Goal: Obtain resource: Download file/media

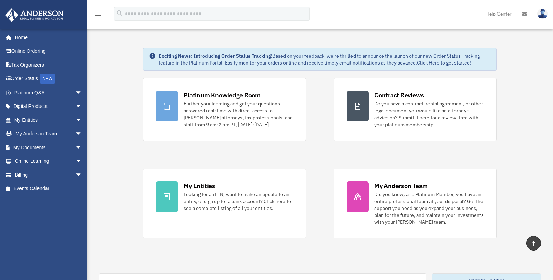
scroll to position [212, 0]
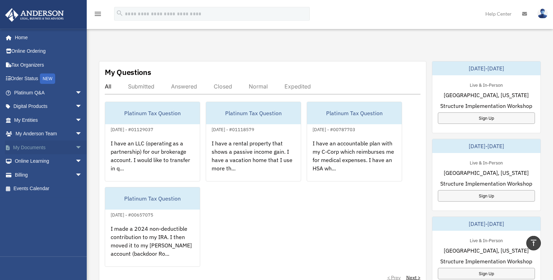
click at [75, 149] on span "arrow_drop_down" at bounding box center [82, 148] width 14 height 14
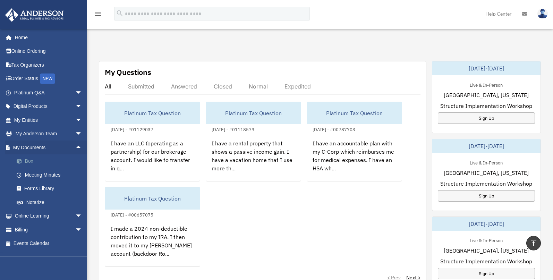
click at [32, 161] on link "Box" at bounding box center [51, 161] width 83 height 14
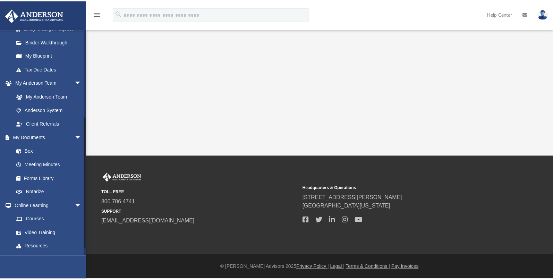
scroll to position [160, 0]
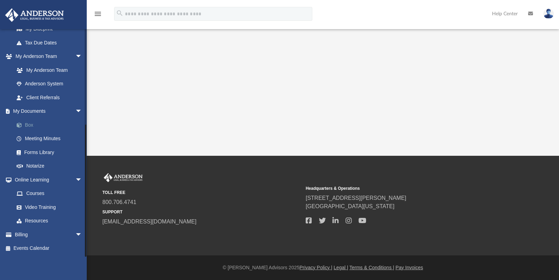
click at [27, 125] on link "Box" at bounding box center [51, 125] width 83 height 14
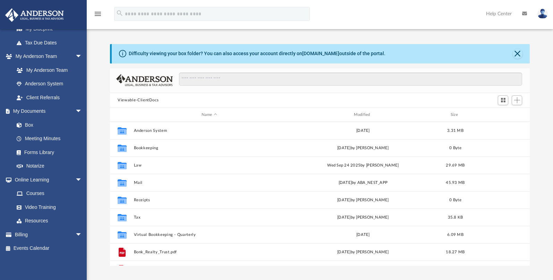
scroll to position [152, 414]
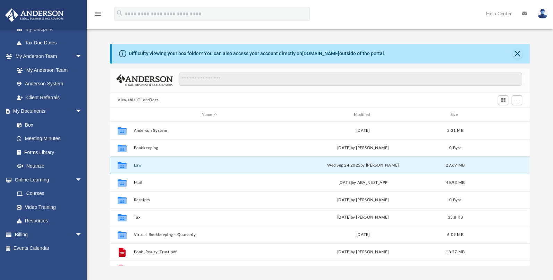
click at [142, 166] on button "Law" at bounding box center [209, 165] width 151 height 5
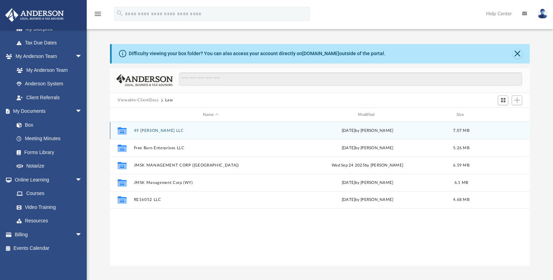
click at [150, 130] on button "49 [PERSON_NAME] LLC" at bounding box center [211, 130] width 154 height 5
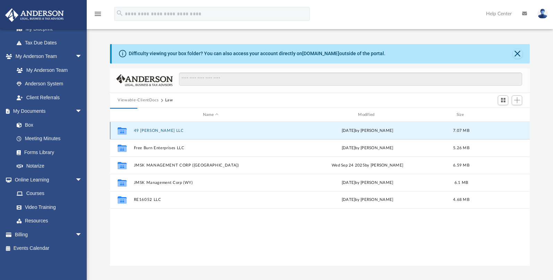
click at [151, 130] on button "49 [PERSON_NAME] LLC" at bounding box center [211, 130] width 154 height 5
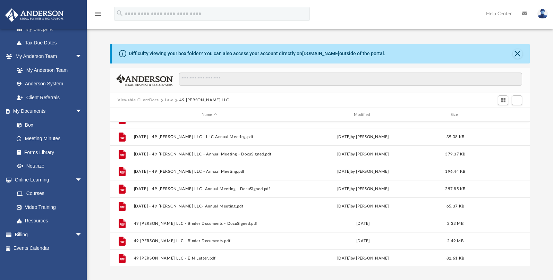
scroll to position [69, 0]
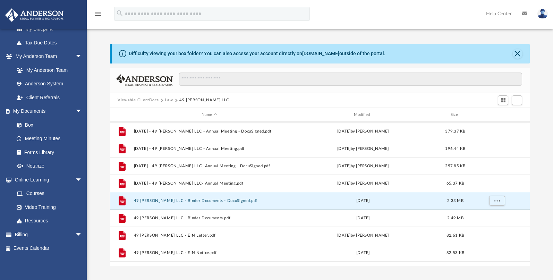
click at [176, 201] on button "49 [PERSON_NAME] LLC - Binder Documents - DocuSigned.pdf" at bounding box center [209, 201] width 151 height 5
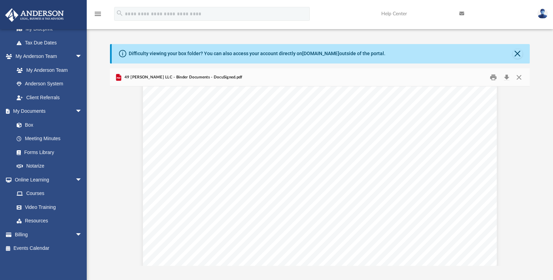
scroll to position [22776, 0]
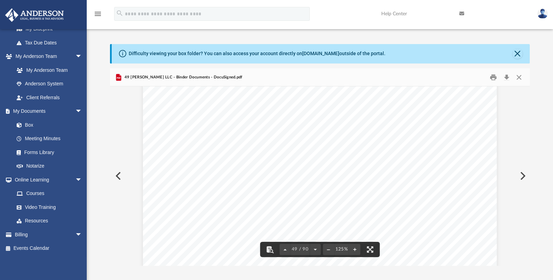
drag, startPoint x: 527, startPoint y: 181, endPoint x: 526, endPoint y: 92, distance: 88.5
click at [526, 92] on div "Operating Agreement of 49 [PERSON_NAME] LLC Page 29 of 36 (g) Assignee Assignee…" at bounding box center [320, 175] width 420 height 179
drag, startPoint x: 528, startPoint y: 180, endPoint x: 525, endPoint y: 122, distance: 58.7
click at [525, 123] on div "Operating Agreement of 49 [PERSON_NAME] LLC Page 29 of 36 (g) Assignee Assignee…" at bounding box center [320, 175] width 420 height 179
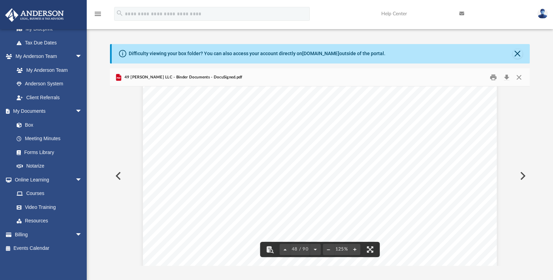
drag, startPoint x: 529, startPoint y: 179, endPoint x: 528, endPoint y: 133, distance: 46.2
click at [528, 133] on div "Operating Agreement of 49 [PERSON_NAME] LLC Page 29 of 36 (g) Assignee Assignee…" at bounding box center [320, 175] width 420 height 179
drag, startPoint x: 526, startPoint y: 174, endPoint x: 526, endPoint y: 144, distance: 29.9
click at [526, 144] on div "Operating Agreement of 49 [PERSON_NAME] LLC Page 29 of 36 (g) Assignee Assignee…" at bounding box center [320, 175] width 420 height 179
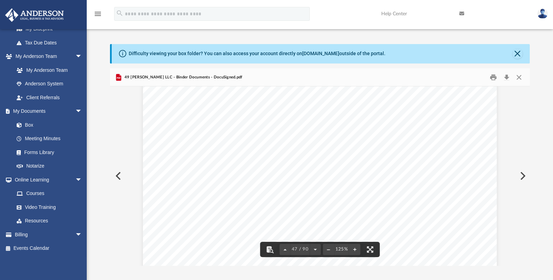
drag, startPoint x: 528, startPoint y: 176, endPoint x: 531, endPoint y: 154, distance: 22.0
click at [531, 154] on div "Difficulty viewing your box folder? You can also access your account directly o…" at bounding box center [320, 155] width 467 height 222
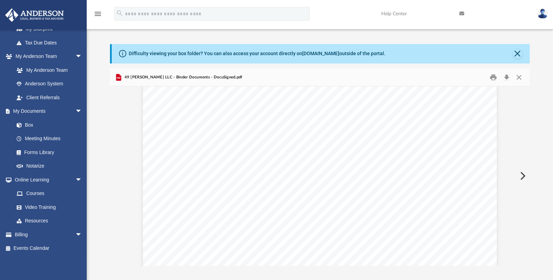
scroll to position [20082, 0]
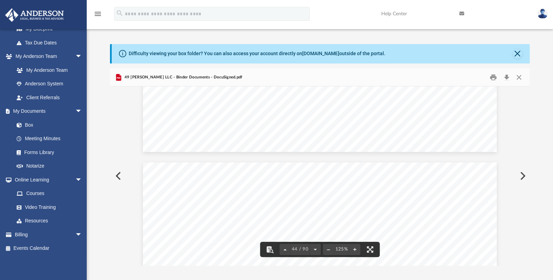
drag, startPoint x: 530, startPoint y: 170, endPoint x: 530, endPoint y: 164, distance: 5.9
click at [529, 163] on div "Difficulty viewing your box folder? You can also access your account directly o…" at bounding box center [320, 155] width 467 height 222
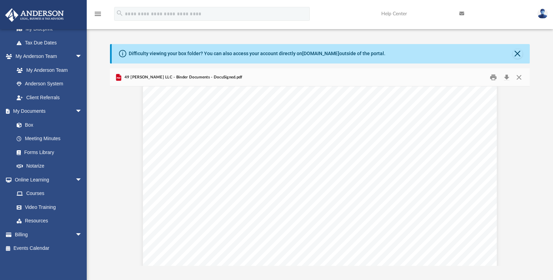
scroll to position [569, 0]
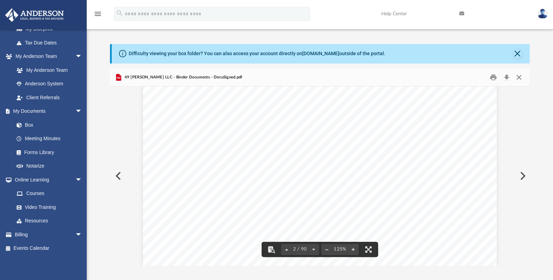
click at [520, 74] on button "Close" at bounding box center [519, 77] width 12 height 11
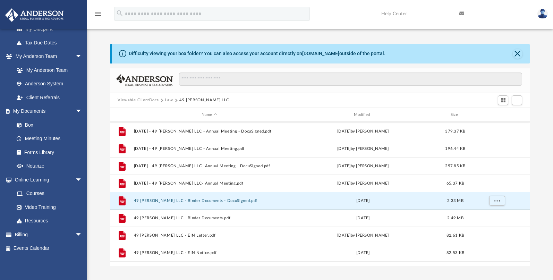
click at [169, 99] on button "Law" at bounding box center [169, 100] width 8 height 6
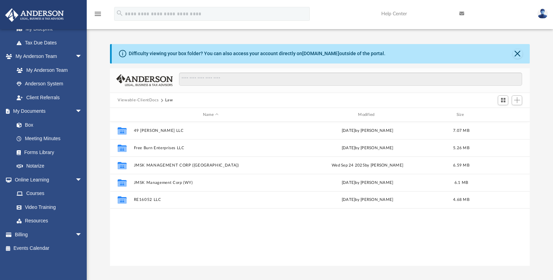
scroll to position [0, 0]
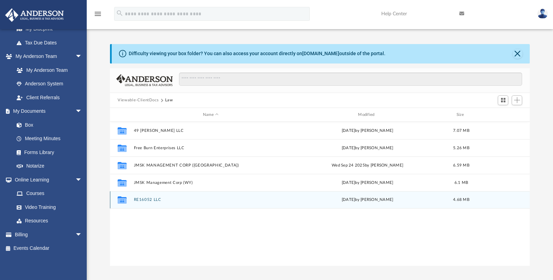
click at [147, 199] on button "RE16052 LLC" at bounding box center [211, 200] width 154 height 5
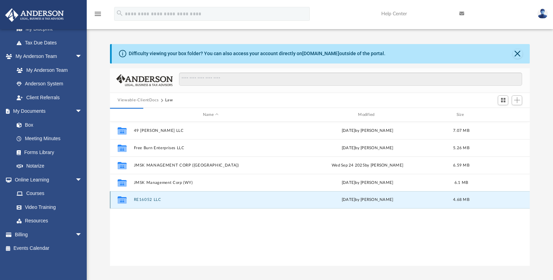
click at [147, 199] on button "RE16052 LLC" at bounding box center [211, 200] width 154 height 5
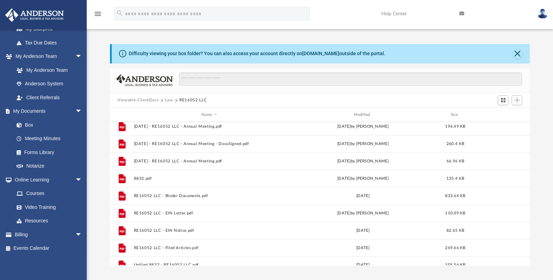
scroll to position [169, 0]
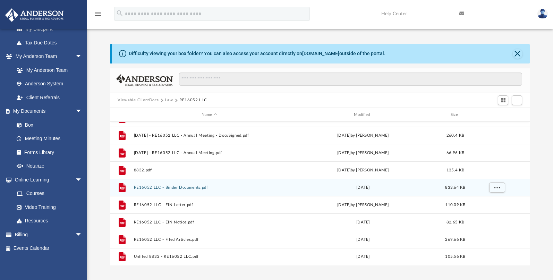
click at [137, 186] on button "RE16052 LLC - Binder Documents.pdf" at bounding box center [209, 187] width 151 height 5
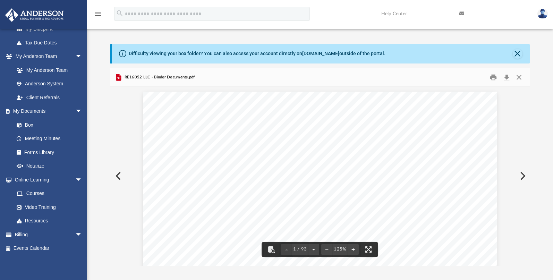
click at [522, 175] on button "Preview" at bounding box center [522, 175] width 15 height 19
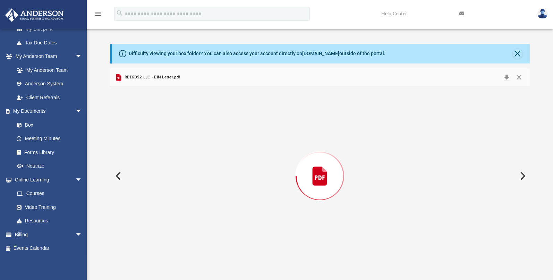
click at [522, 175] on button "Preview" at bounding box center [522, 175] width 15 height 19
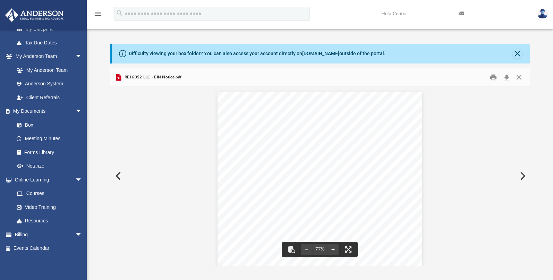
click at [118, 175] on button "Preview" at bounding box center [117, 175] width 15 height 19
click at [122, 175] on button "Preview" at bounding box center [117, 175] width 15 height 19
click at [520, 76] on button "Close" at bounding box center [519, 77] width 12 height 11
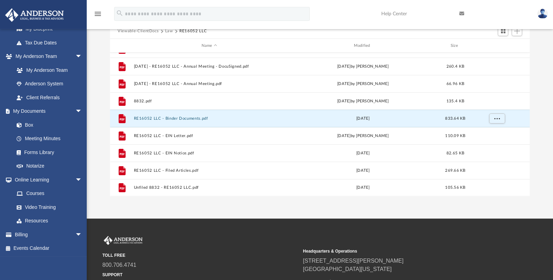
scroll to position [71, 0]
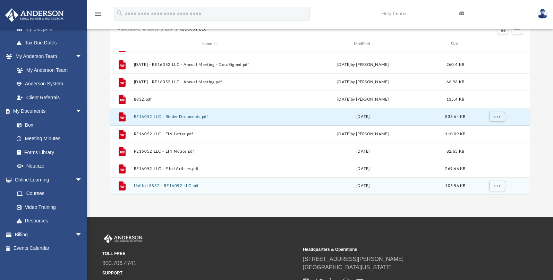
click at [169, 186] on button "Unfiled 8832 - RE16052 LLC.pdf" at bounding box center [209, 186] width 151 height 5
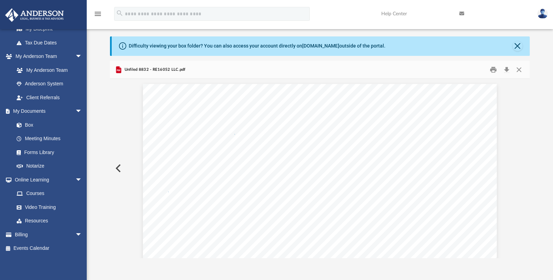
scroll to position [0, 0]
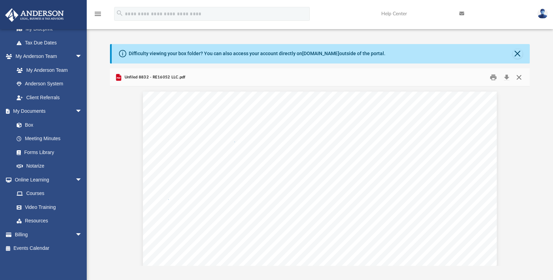
click at [517, 75] on button "Close" at bounding box center [519, 77] width 12 height 11
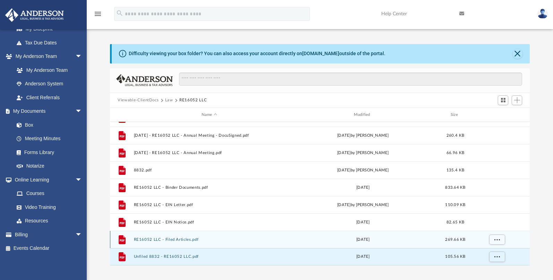
click at [122, 240] on g "grid" at bounding box center [122, 239] width 7 height 9
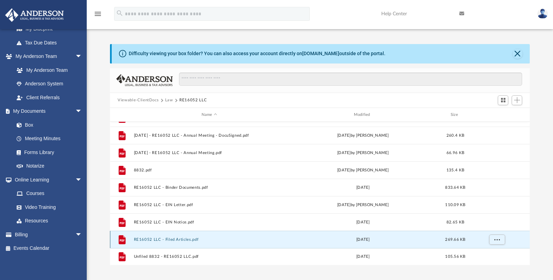
click at [122, 240] on icon "grid" at bounding box center [122, 241] width 5 height 2
click at [123, 241] on icon "grid" at bounding box center [122, 241] width 5 height 2
click at [120, 240] on icon "grid" at bounding box center [122, 239] width 7 height 9
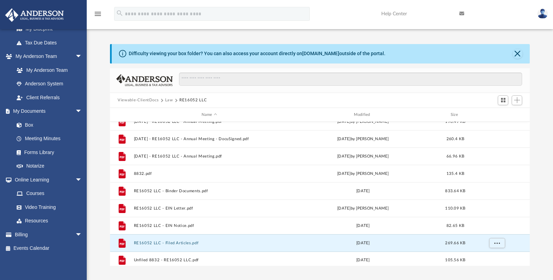
scroll to position [169, 0]
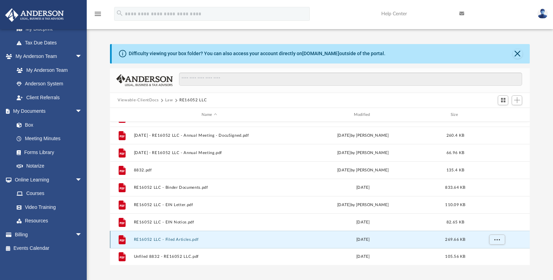
click at [124, 242] on g "grid" at bounding box center [122, 239] width 7 height 9
click at [123, 241] on icon "grid" at bounding box center [122, 239] width 7 height 9
click at [170, 238] on button "RE16052 LLC - Filed Articles.pdf" at bounding box center [209, 239] width 151 height 5
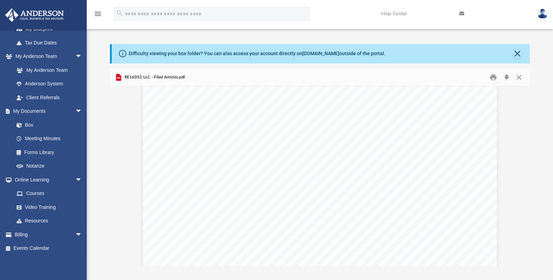
scroll to position [1695, 0]
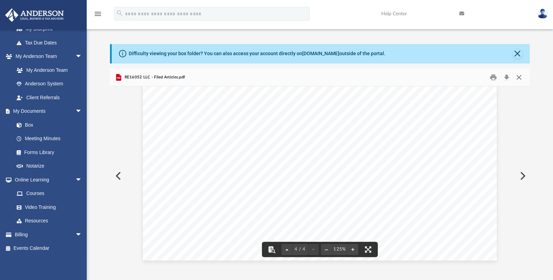
click at [520, 75] on button "Close" at bounding box center [519, 77] width 12 height 11
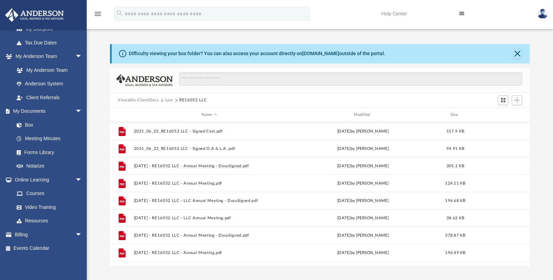
scroll to position [31, 0]
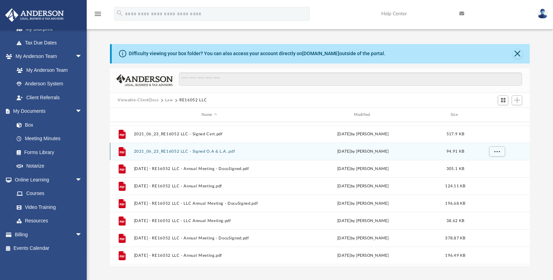
click at [158, 151] on button "2021_06_23_RE16052 LLC - Signed O.A & L.A..pdf" at bounding box center [209, 151] width 151 height 5
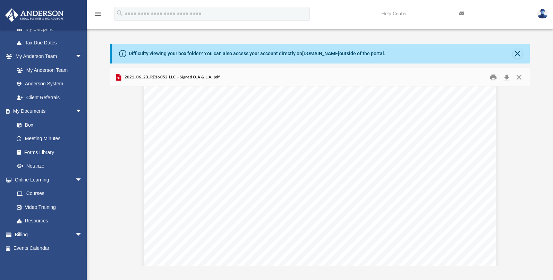
scroll to position [0, 0]
click at [520, 76] on button "Close" at bounding box center [519, 77] width 12 height 11
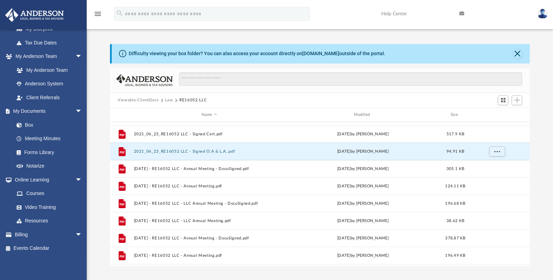
click at [542, 41] on div "Difficulty viewing your box folder? You can also access your account directly o…" at bounding box center [320, 148] width 467 height 236
click at [155, 151] on button "2021_06_23_RE16052 LLC - Signed O.A & L.A..pdf" at bounding box center [209, 151] width 151 height 5
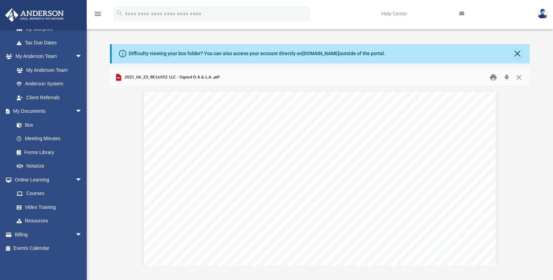
click at [494, 77] on button "Print" at bounding box center [494, 77] width 14 height 11
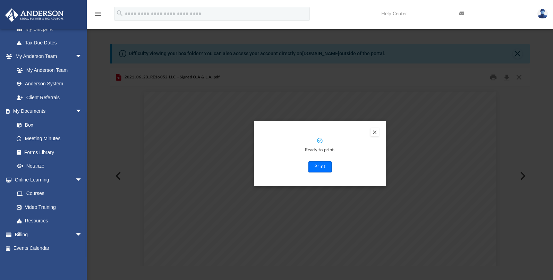
click at [321, 167] on button "Print" at bounding box center [320, 166] width 23 height 11
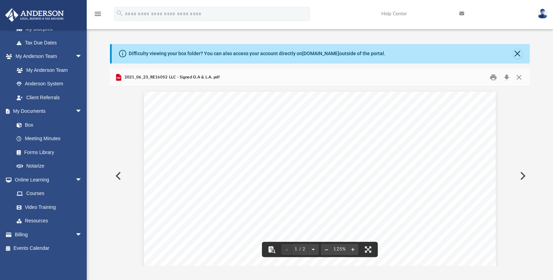
click at [517, 78] on button "Close" at bounding box center [519, 77] width 12 height 11
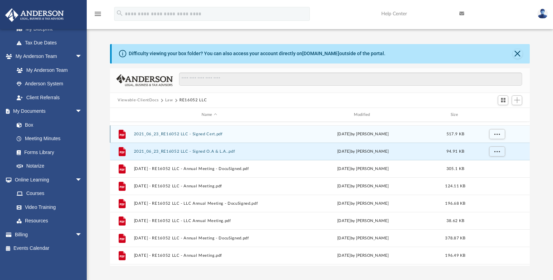
click at [143, 132] on div "File 2021_06_23_RE16052 LLC - Signed Cert.pdf [DATE] by [PERSON_NAME] 517.9 KB" at bounding box center [320, 133] width 420 height 17
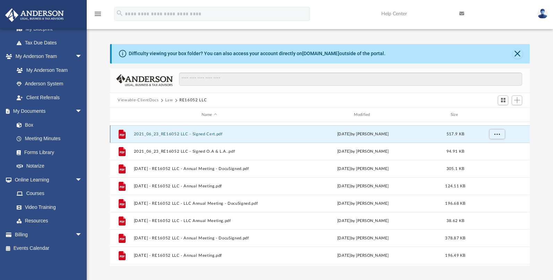
click at [172, 132] on div "File 2021_06_23_RE16052 LLC - Signed Cert.pdf [DATE] by [PERSON_NAME] 517.9 KB" at bounding box center [320, 133] width 420 height 17
click at [177, 133] on button "2021_06_23_RE16052 LLC - Signed Cert.pdf" at bounding box center [209, 134] width 151 height 5
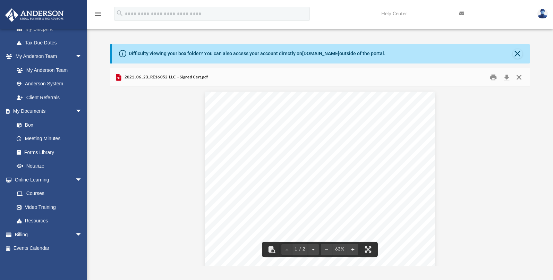
click at [521, 78] on button "Close" at bounding box center [519, 77] width 12 height 11
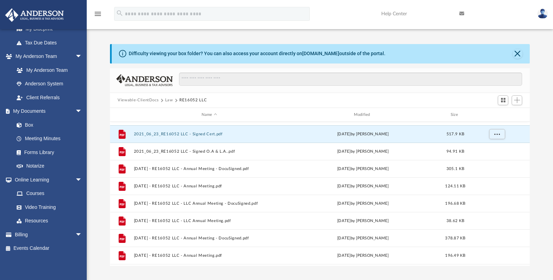
click at [168, 99] on button "Law" at bounding box center [169, 100] width 8 height 6
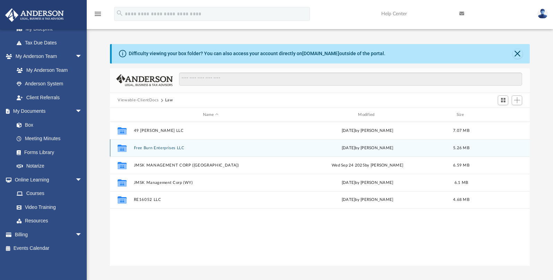
click at [158, 147] on button "Free Burn Enterprises LLC" at bounding box center [211, 148] width 154 height 5
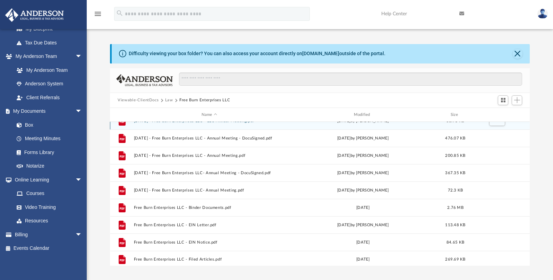
scroll to position [82, 0]
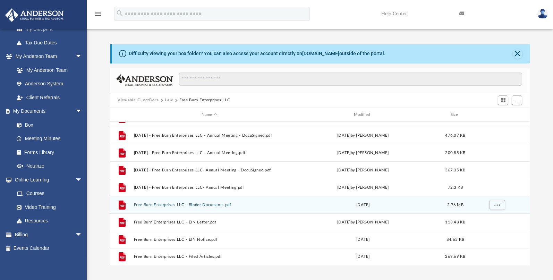
click at [151, 203] on div "File Free Burn Enterprises LLC - Binder Documents.pdf [DATE] 2.76 MB" at bounding box center [320, 204] width 420 height 17
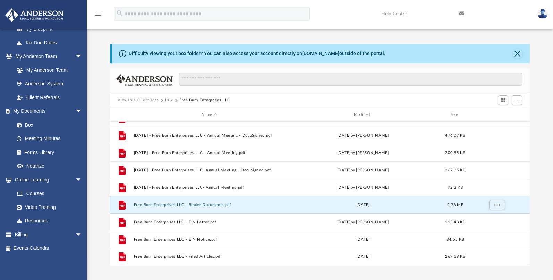
click at [170, 203] on button "Free Burn Enterprises LLC - Binder Documents.pdf" at bounding box center [209, 205] width 151 height 5
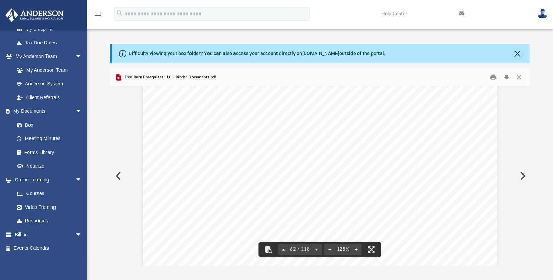
scroll to position [28583, 0]
click at [518, 77] on button "Close" at bounding box center [519, 77] width 12 height 11
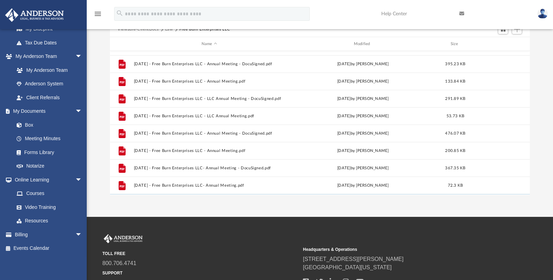
scroll to position [0, 0]
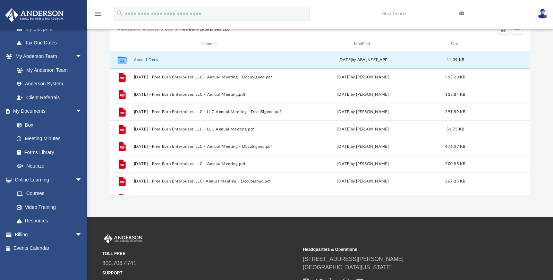
click at [141, 59] on button "Annual Docs" at bounding box center [209, 60] width 151 height 5
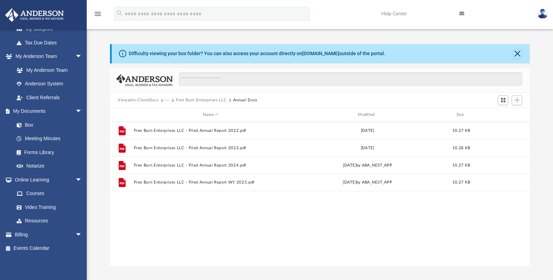
click at [204, 99] on button "Free Burn Enterprises LLC" at bounding box center [201, 100] width 51 height 6
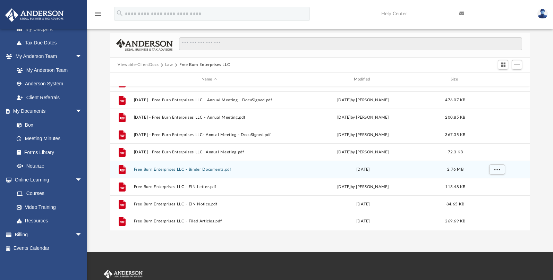
scroll to position [71, 0]
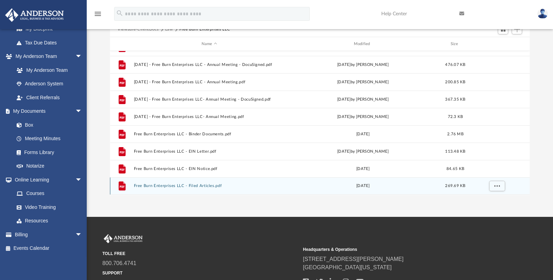
click at [157, 185] on button "Free Burn Enterprises LLC - Filed Articles.pdf" at bounding box center [209, 186] width 151 height 5
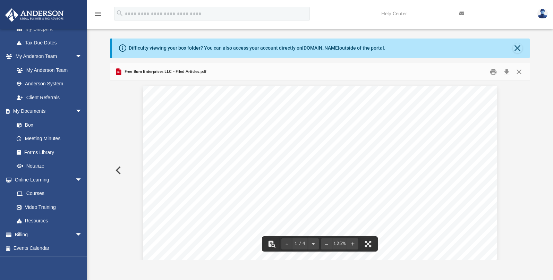
scroll to position [0, 0]
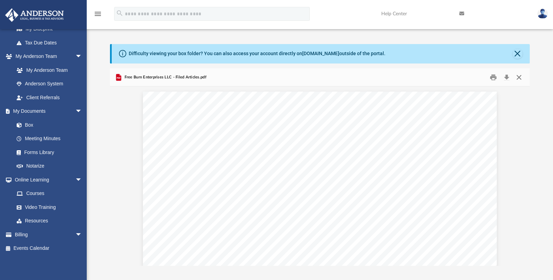
click at [520, 76] on button "Close" at bounding box center [519, 77] width 12 height 11
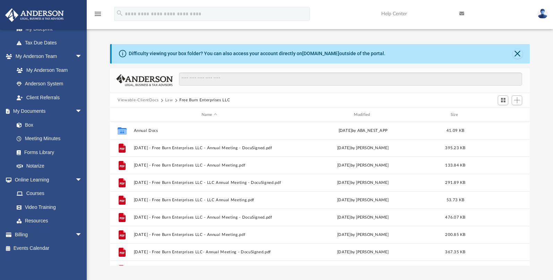
click at [168, 99] on button "Law" at bounding box center [169, 100] width 8 height 6
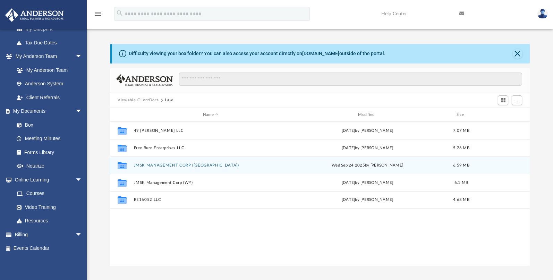
click at [160, 165] on button "JMSK MANAGEMENT CORP ([GEOGRAPHIC_DATA])" at bounding box center [211, 165] width 154 height 5
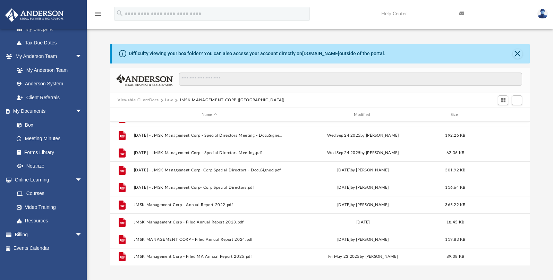
drag, startPoint x: 524, startPoint y: 193, endPoint x: 524, endPoint y: 132, distance: 60.8
click at [524, 132] on body "X Get a chance to win 6 months of Platinum for free just by filling out this su…" at bounding box center [276, 206] width 553 height 412
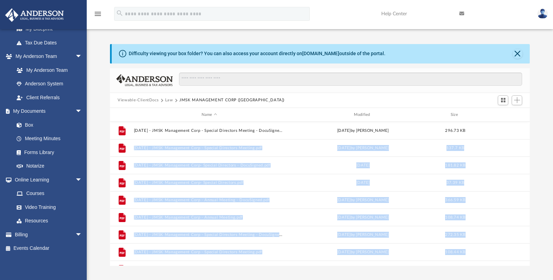
click at [168, 99] on button "Law" at bounding box center [169, 100] width 8 height 6
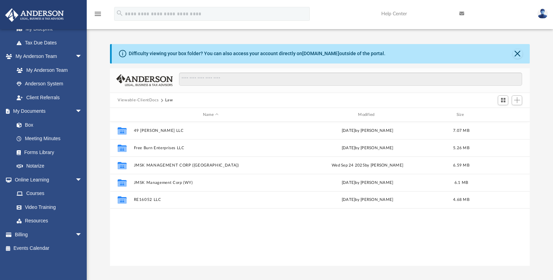
click at [183, 245] on div "Collaborated Folder 49 [PERSON_NAME] LLC [DATE] by [PERSON_NAME] 7.07 MB Collab…" at bounding box center [320, 194] width 420 height 144
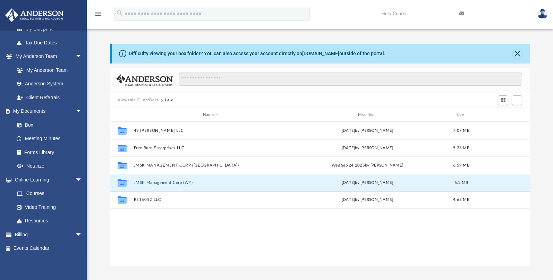
click at [162, 182] on button "JMSK Management Corp (WY)" at bounding box center [211, 183] width 154 height 5
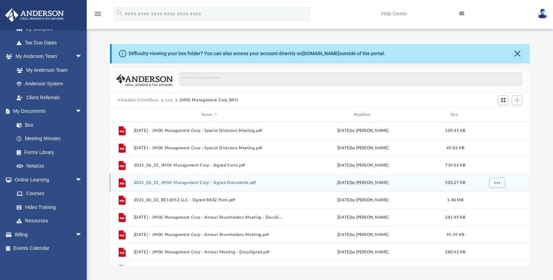
click at [171, 182] on button "2021_06_23_JMSK Management Corp - Signed Documents.pdf" at bounding box center [209, 183] width 151 height 5
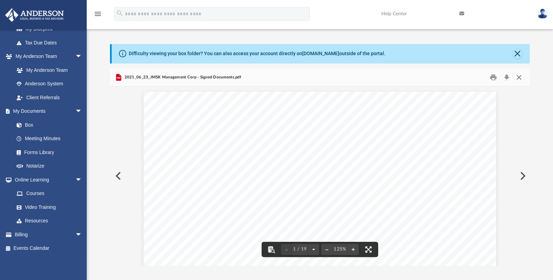
click at [519, 77] on button "Close" at bounding box center [519, 77] width 12 height 11
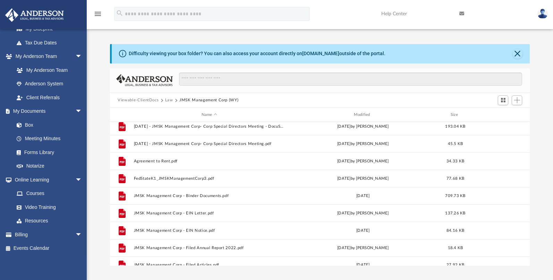
scroll to position [169, 0]
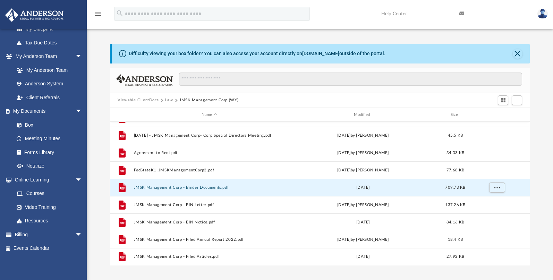
click at [147, 189] on button "JMSK Management Corp - Binder Documents.pdf" at bounding box center [209, 187] width 151 height 5
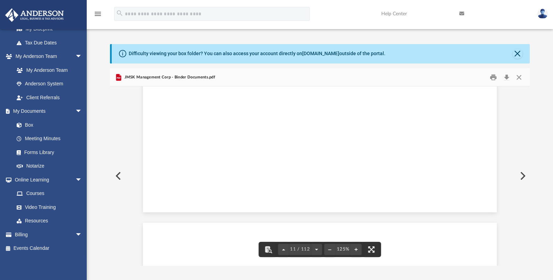
scroll to position [0, 0]
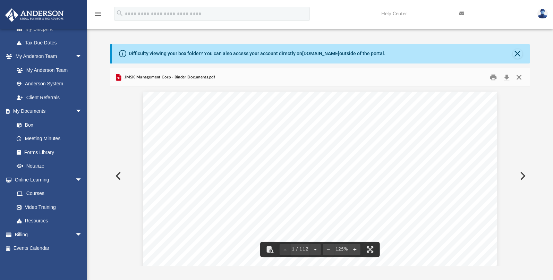
click at [520, 77] on button "Close" at bounding box center [519, 77] width 12 height 11
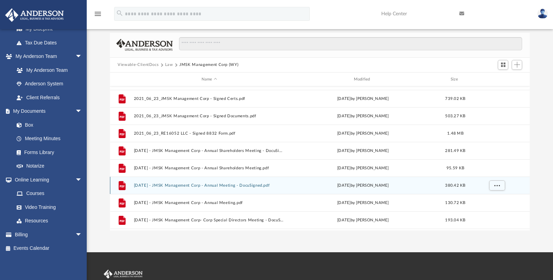
scroll to position [8, 0]
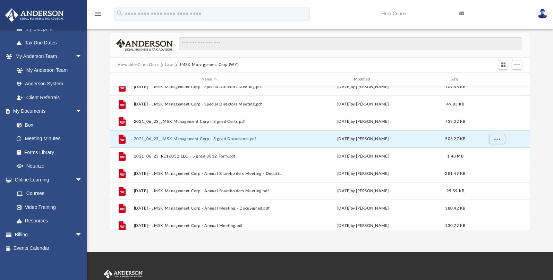
click at [189, 138] on button "2021_06_23_JMSK Management Corp - Signed Documents.pdf" at bounding box center [209, 139] width 151 height 5
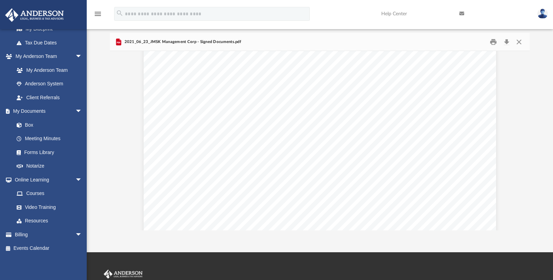
scroll to position [0, 0]
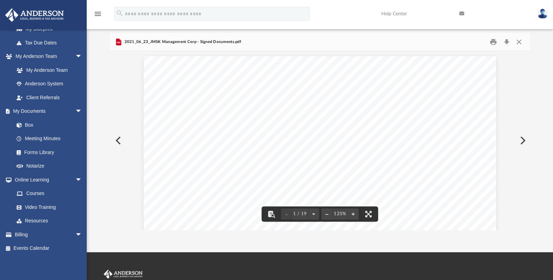
click at [541, 68] on div "Difficulty viewing your box folder? You can also access your account directly o…" at bounding box center [320, 120] width 467 height 222
click at [493, 41] on button "Print" at bounding box center [494, 41] width 14 height 11
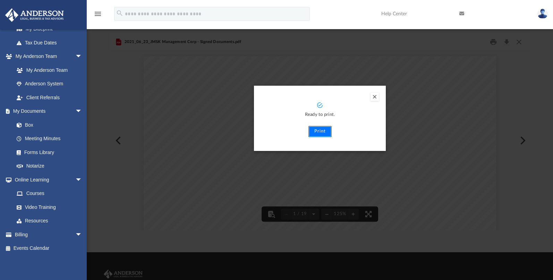
click at [323, 130] on button "Print" at bounding box center [320, 131] width 23 height 11
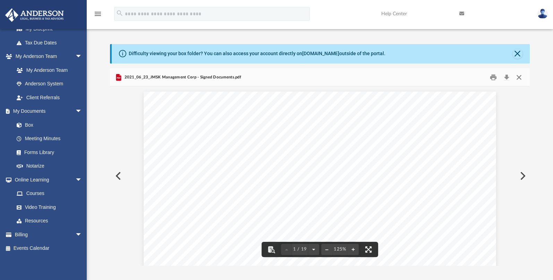
click at [519, 76] on button "Close" at bounding box center [519, 77] width 12 height 11
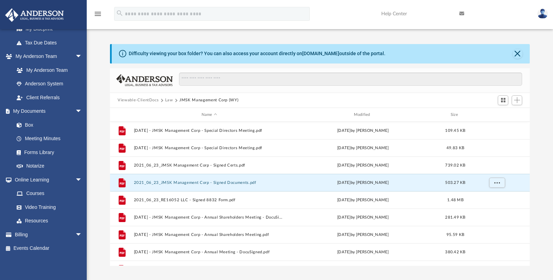
click at [168, 100] on button "Law" at bounding box center [169, 100] width 8 height 6
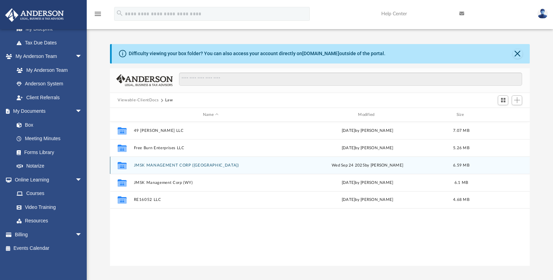
click at [160, 165] on button "JMSK MANAGEMENT CORP ([GEOGRAPHIC_DATA])" at bounding box center [211, 165] width 154 height 5
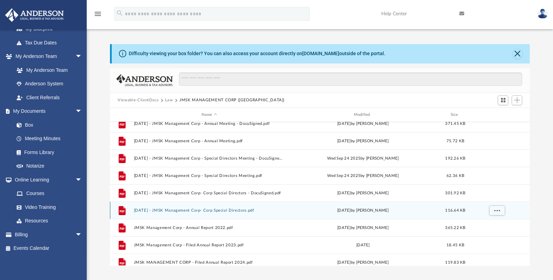
scroll to position [401, 0]
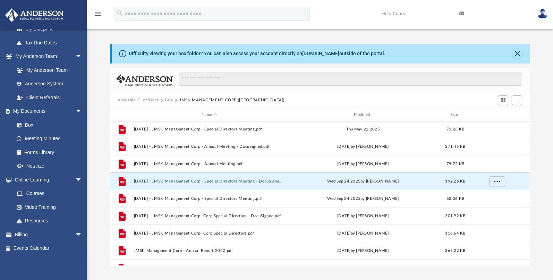
click at [179, 181] on button "[DATE] - JMSK Management Corp - Special Directors Meeting - DocuSigned.pdf" at bounding box center [209, 181] width 151 height 5
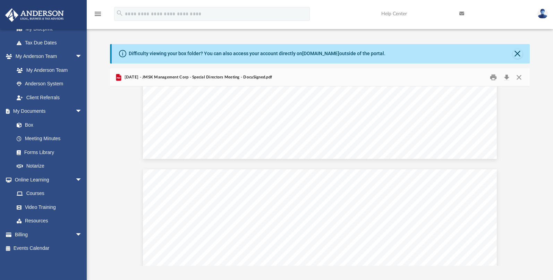
scroll to position [379, 0]
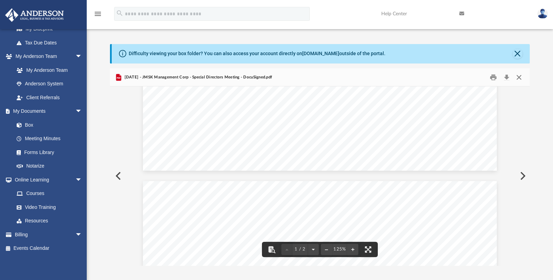
click at [518, 76] on button "Close" at bounding box center [519, 77] width 12 height 11
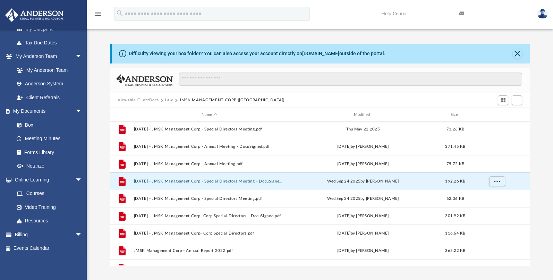
click at [167, 100] on button "Law" at bounding box center [169, 100] width 8 height 6
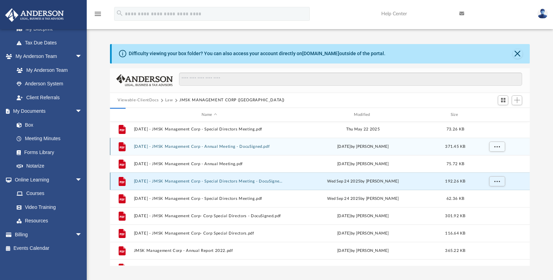
scroll to position [0, 0]
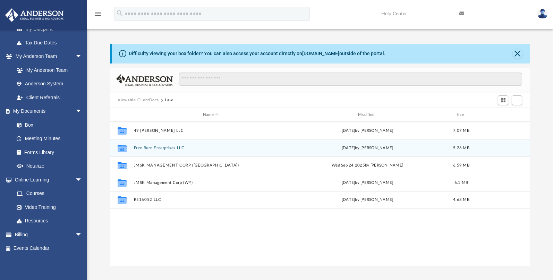
click at [154, 147] on button "Free Burn Enterprises LLC" at bounding box center [211, 148] width 154 height 5
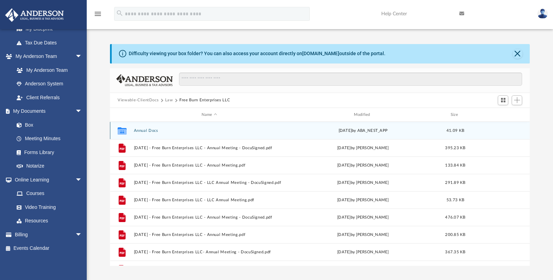
click at [140, 130] on button "Annual Docs" at bounding box center [209, 130] width 151 height 5
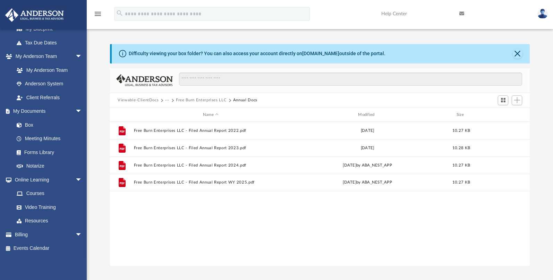
click at [203, 100] on button "Free Burn Enterprises LLC" at bounding box center [201, 100] width 51 height 6
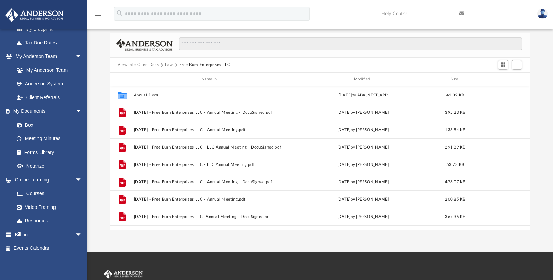
click at [168, 63] on button "Law" at bounding box center [169, 65] width 8 height 6
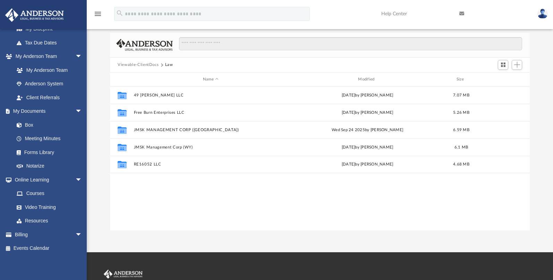
click at [149, 64] on button "Viewable-ClientDocs" at bounding box center [138, 65] width 41 height 6
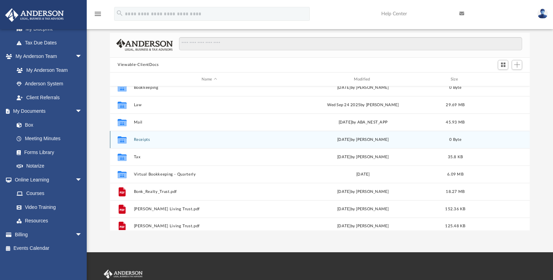
scroll to position [30, 0]
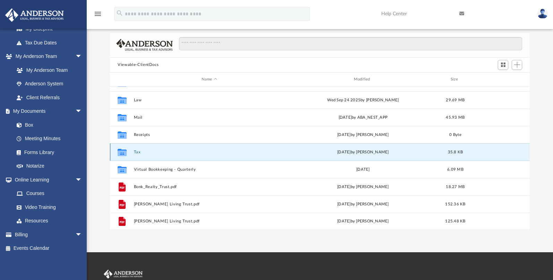
click at [140, 150] on button "Tax" at bounding box center [209, 152] width 151 height 5
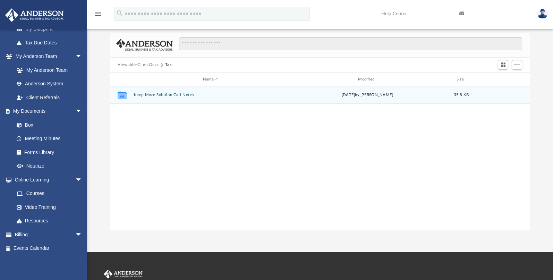
scroll to position [0, 0]
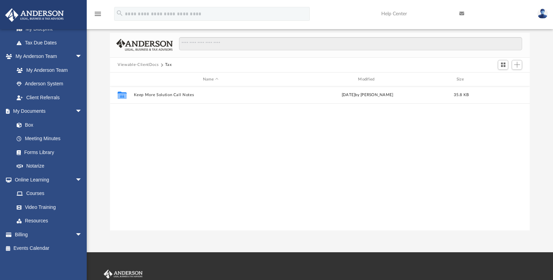
click at [149, 64] on button "Viewable-ClientDocs" at bounding box center [138, 65] width 41 height 6
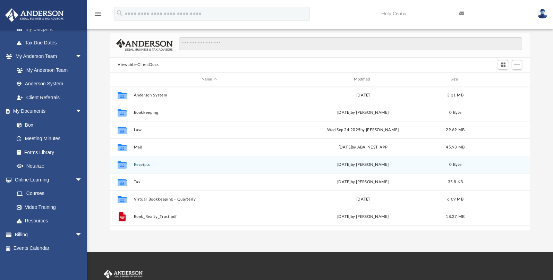
click at [143, 165] on button "Receipts" at bounding box center [209, 164] width 151 height 5
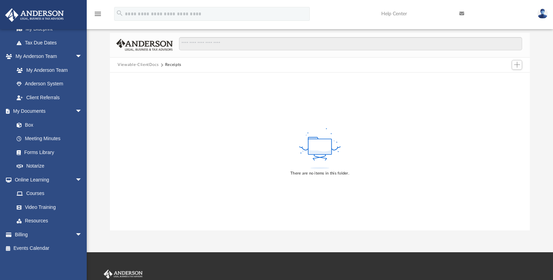
click at [144, 64] on button "Viewable-ClientDocs" at bounding box center [138, 65] width 41 height 6
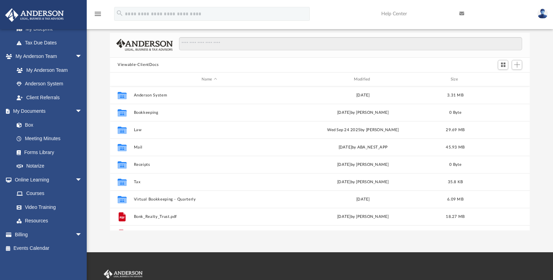
scroll to position [152, 414]
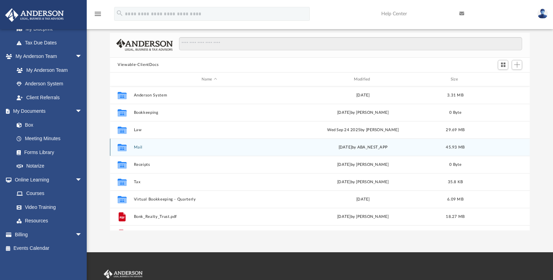
click at [138, 144] on div "Collaborated Folder Mail [DATE] by ABA_NEST_APP 45.93 MB" at bounding box center [320, 147] width 420 height 17
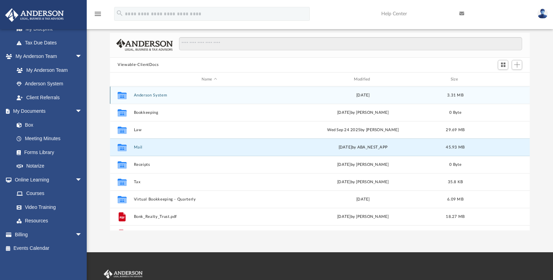
click at [148, 95] on button "Anderson System" at bounding box center [209, 95] width 151 height 5
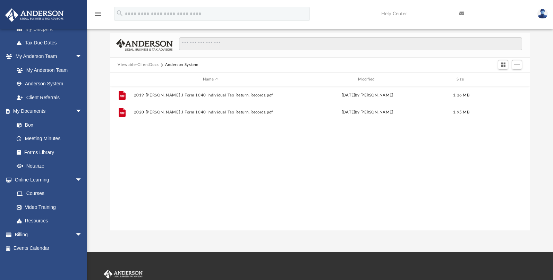
click at [144, 64] on button "Viewable-ClientDocs" at bounding box center [138, 65] width 41 height 6
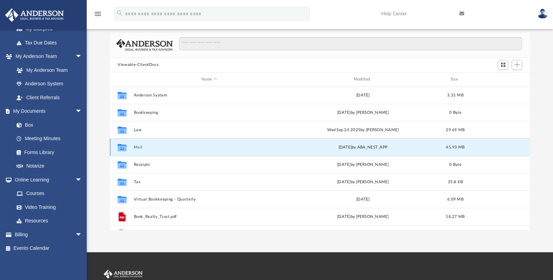
click at [139, 147] on button "Mail" at bounding box center [209, 147] width 151 height 5
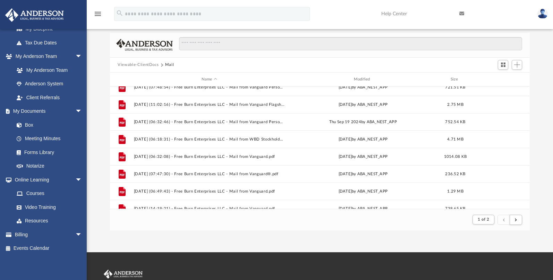
scroll to position [745, 0]
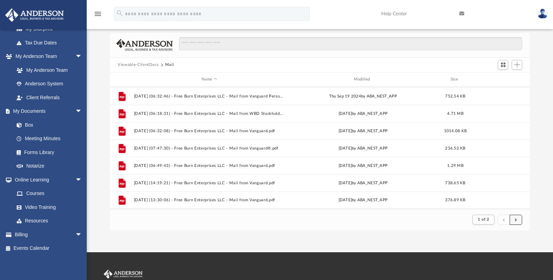
click at [518, 219] on button "submit" at bounding box center [516, 220] width 12 height 10
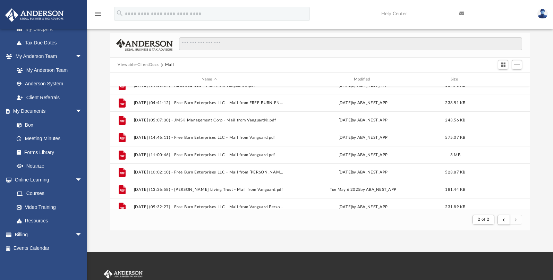
scroll to position [206, 0]
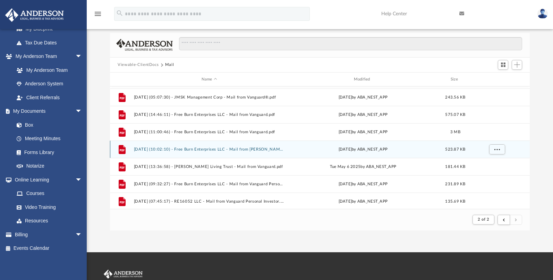
click at [205, 149] on button "[DATE] (10:02:10) - Free Burn Enterprises LLC - Mail from [PERSON_NAME].pdf" at bounding box center [209, 149] width 151 height 5
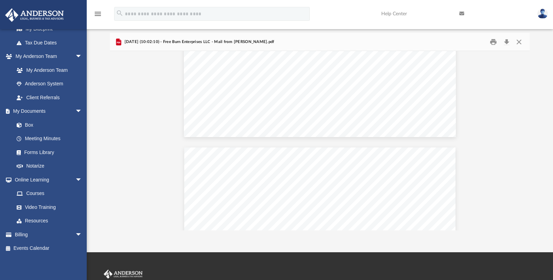
scroll to position [1668, 0]
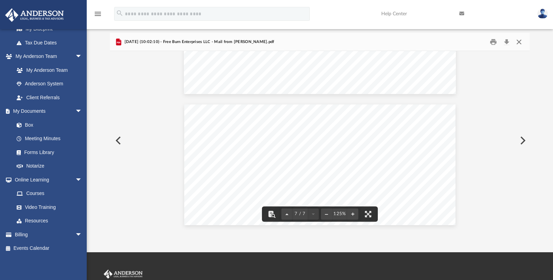
click at [519, 41] on button "Close" at bounding box center [519, 41] width 12 height 11
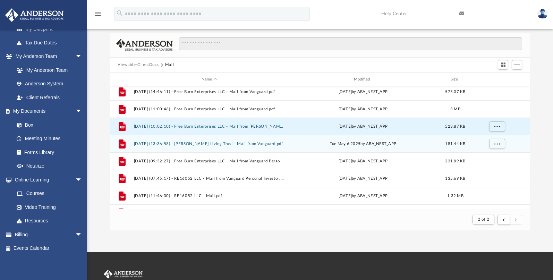
scroll to position [242, 0]
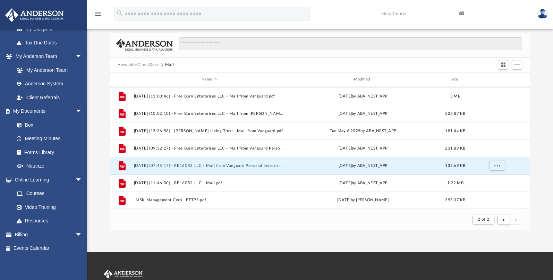
click at [203, 164] on button "[DATE] (07:45:17) - RE16052 LLC - Mail from Vanguard Personal Investor.pdf" at bounding box center [209, 166] width 151 height 5
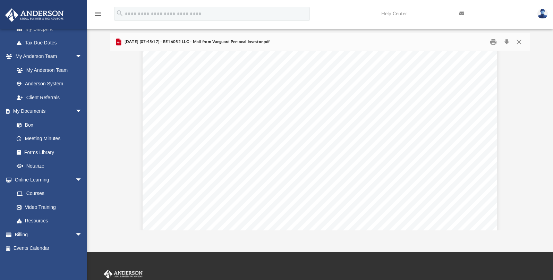
scroll to position [217, 0]
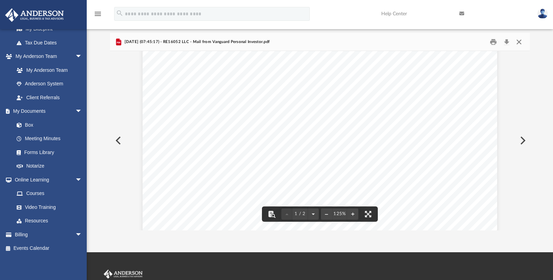
click at [519, 40] on button "Close" at bounding box center [519, 41] width 12 height 11
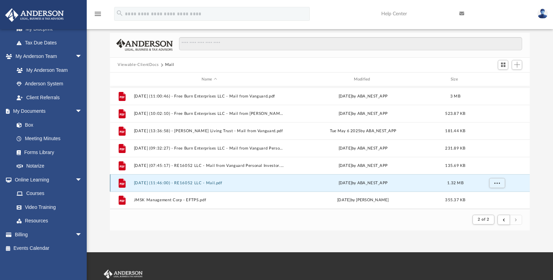
click at [211, 181] on button "[DATE] (11:46:00) - RE16052 LLC - Mail.pdf" at bounding box center [209, 183] width 151 height 5
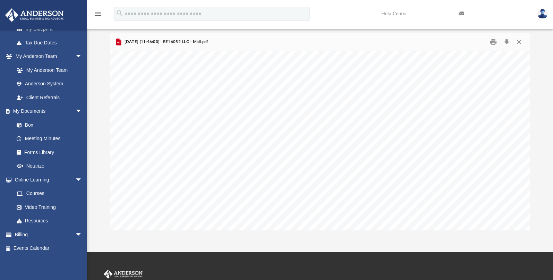
scroll to position [1341, 0]
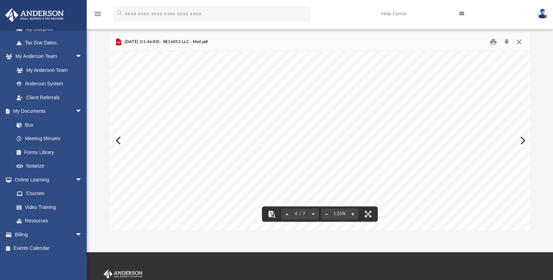
click at [517, 40] on button "Close" at bounding box center [519, 41] width 12 height 11
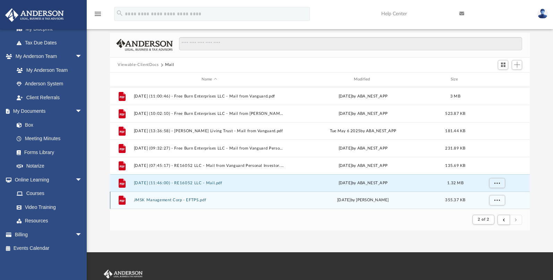
click at [192, 200] on button "JMSK Management Corp - EFTPS.pdf" at bounding box center [209, 200] width 151 height 5
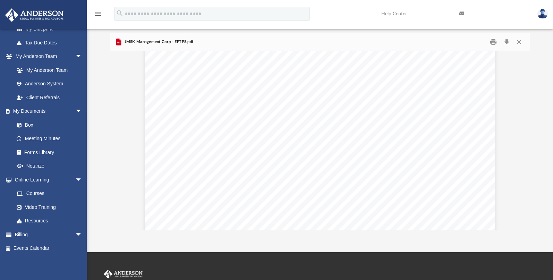
scroll to position [0, 0]
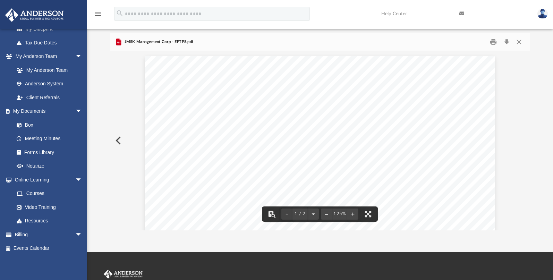
click at [544, 74] on div "Difficulty viewing your box folder? You can also access your account directly o…" at bounding box center [320, 120] width 467 height 222
click at [520, 42] on button "Close" at bounding box center [519, 41] width 12 height 11
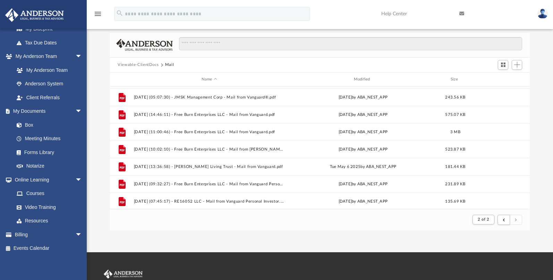
scroll to position [242, 0]
